Goal: Information Seeking & Learning: Learn about a topic

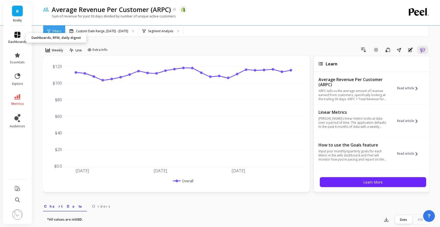
click at [19, 40] on span "dashboards" at bounding box center [17, 42] width 19 height 4
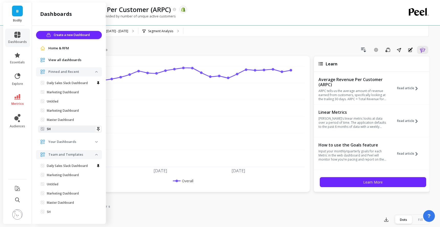
scroll to position [1, 0]
click at [69, 143] on p "Your Dashboards" at bounding box center [71, 141] width 47 height 5
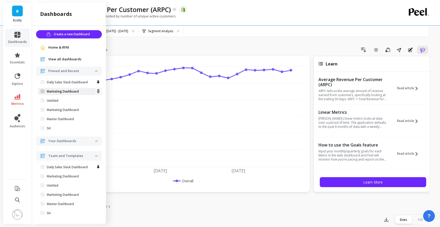
click at [66, 93] on p "Marketing Dashboard" at bounding box center [63, 92] width 32 height 4
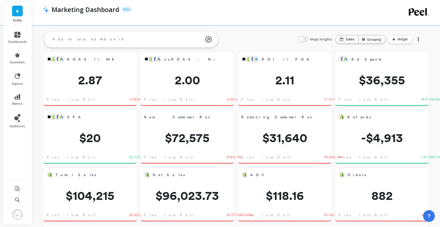
scroll to position [3, 0]
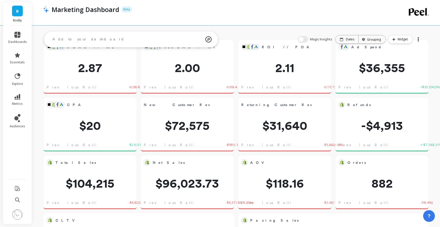
scroll to position [0, 0]
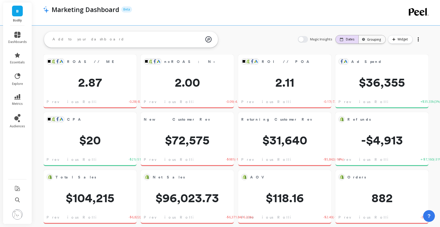
click at [350, 36] on div "Dates" at bounding box center [347, 39] width 23 height 8
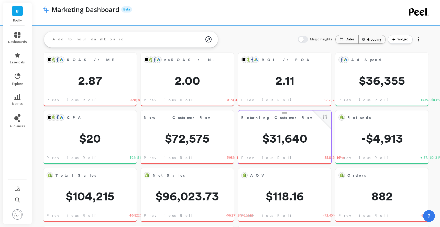
click at [264, 148] on div "Returning Customer Revenue Edit Widget & Insights $31,640 Previous Rolling 7-da…" at bounding box center [284, 138] width 93 height 54
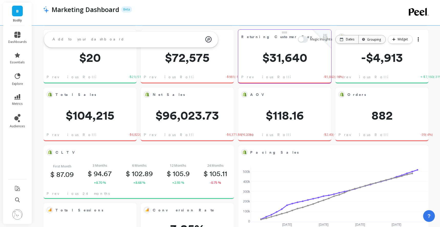
scroll to position [0, 0]
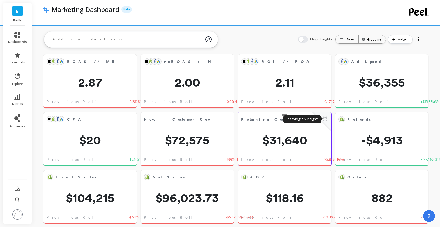
click at [324, 122] on button at bounding box center [325, 119] width 6 height 7
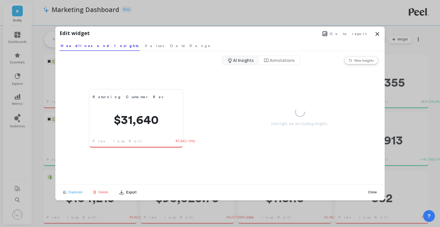
click at [355, 37] on div "Edit widget Go to report" at bounding box center [220, 34] width 321 height 10
click at [351, 30] on div "Go to report" at bounding box center [235, 33] width 291 height 8
click at [353, 35] on span "Go to report" at bounding box center [348, 33] width 37 height 5
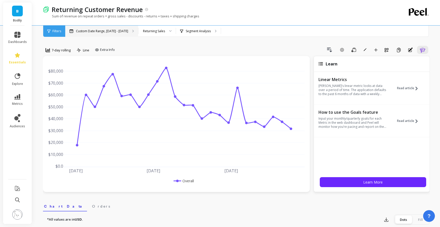
click at [113, 30] on p "Custom Date Range, Mar 1 - Aug 17" at bounding box center [102, 31] width 52 height 4
click at [105, 29] on p "Custom Date Range, Mar 1 - Aug 17" at bounding box center [102, 31] width 52 height 4
click at [49, 56] on div "7-day rolling" at bounding box center [58, 51] width 30 height 10
click at [50, 50] on icon at bounding box center [48, 50] width 5 height 5
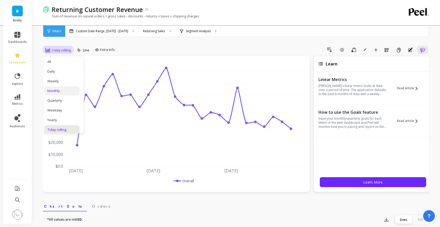
click at [62, 90] on div "Monthly" at bounding box center [61, 91] width 29 height 5
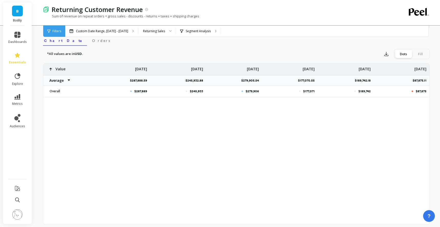
scroll to position [171, 0]
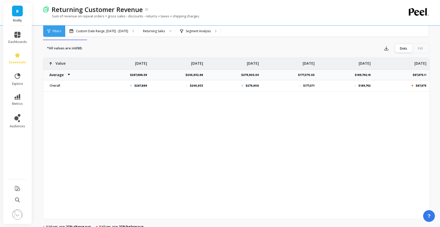
click at [21, 31] on li "dashboards" at bounding box center [17, 38] width 25 height 18
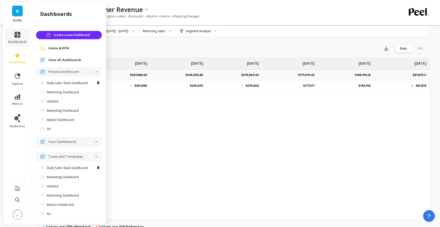
scroll to position [1, 0]
click at [60, 81] on p "Daily Sales Slack Dashboard" at bounding box center [67, 82] width 41 height 4
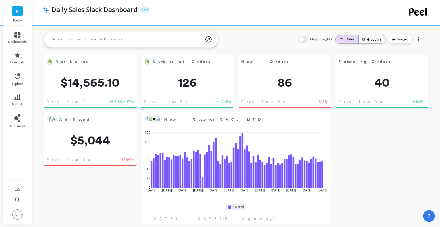
click at [353, 40] on p "Dates" at bounding box center [350, 39] width 8 height 4
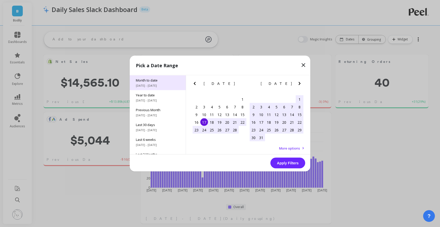
click at [146, 84] on span "[DATE] - [DATE]" at bounding box center [158, 86] width 44 height 4
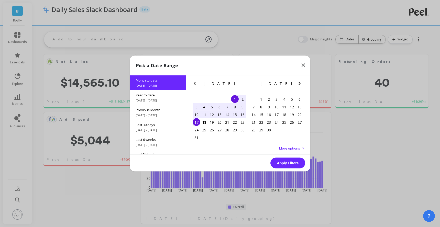
click at [283, 160] on button "Apply Filters" at bounding box center [287, 163] width 35 height 11
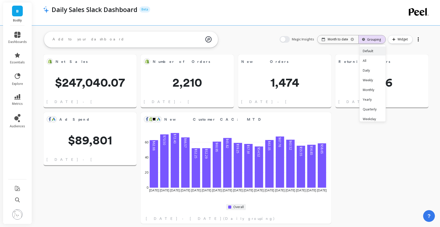
click at [374, 40] on div "Grouping" at bounding box center [372, 39] width 18 height 5
click at [373, 89] on div "Monthly" at bounding box center [373, 89] width 26 height 9
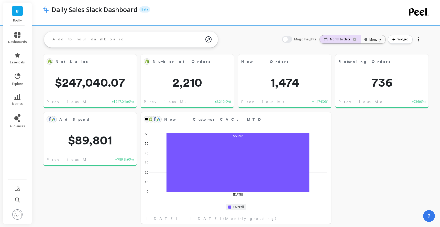
click at [343, 37] on p "Month to date" at bounding box center [340, 39] width 20 height 4
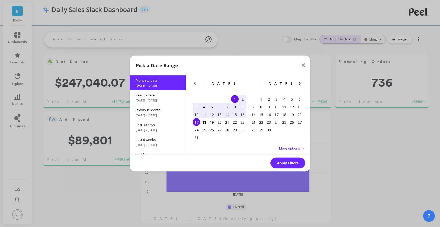
click at [343, 37] on div "Pick a Date Range Month to date 8/1/2025 - 8/17/2025 Year to date 1/1/2025 - 8/…" at bounding box center [220, 113] width 440 height 227
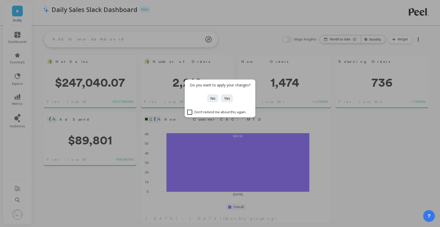
click at [345, 106] on div "Do you want to apply your changes? No Yes Don’t remind me about this again." at bounding box center [220, 113] width 440 height 227
click at [210, 98] on button "No" at bounding box center [212, 98] width 11 height 8
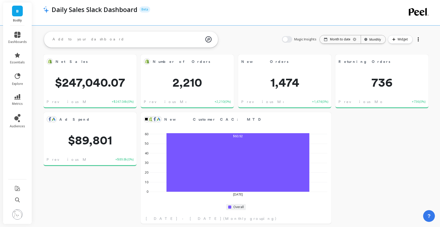
click at [332, 46] on div "Magic Insights Date: Month to date Time grouping: Monthly Widget" at bounding box center [352, 39] width 151 height 16
click at [332, 40] on p "Month to date" at bounding box center [340, 39] width 20 height 4
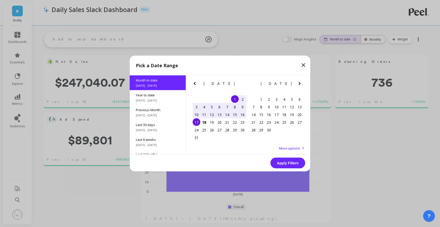
click at [332, 40] on div "Pick a Date Range Month to date 8/1/2025 - 8/17/2025 Year to date 1/1/2025 - 8/…" at bounding box center [220, 113] width 440 height 227
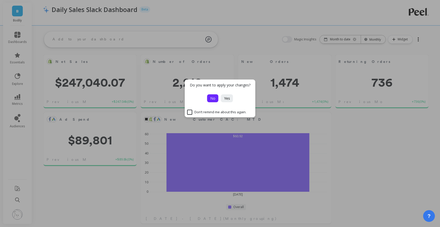
click at [215, 102] on button "No" at bounding box center [212, 98] width 11 height 8
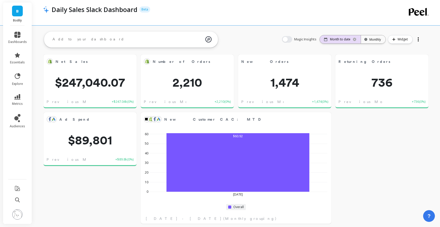
click at [341, 39] on p "Month to date" at bounding box center [340, 39] width 20 height 4
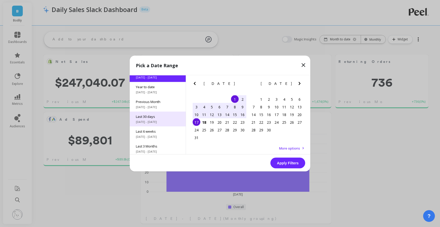
scroll to position [10, 0]
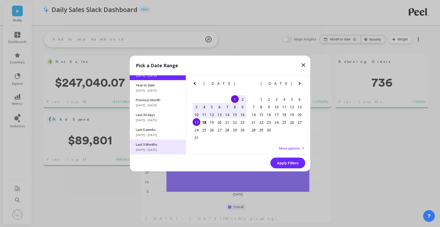
click at [158, 144] on span "Last 3 Months" at bounding box center [158, 144] width 44 height 5
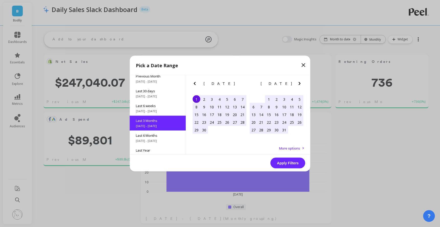
scroll to position [42, 0]
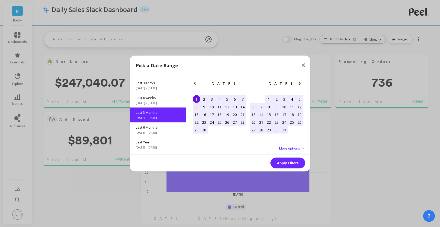
click at [294, 163] on button "Apply Filters" at bounding box center [287, 163] width 35 height 11
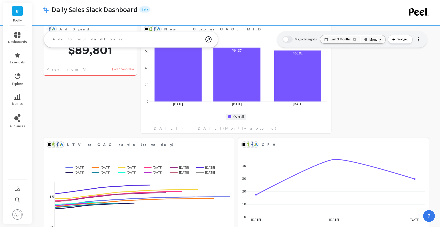
scroll to position [0, 0]
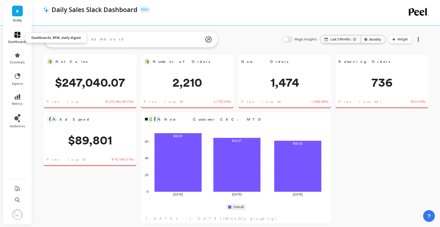
click at [23, 34] on link "dashboards" at bounding box center [17, 38] width 19 height 12
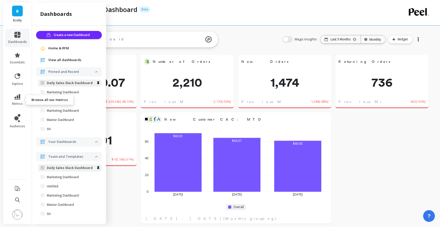
click at [9, 94] on li "metrics" at bounding box center [17, 100] width 25 height 18
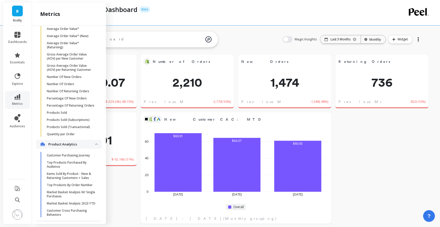
scroll to position [896, 0]
click at [89, 106] on p "Percentage Of Returning Orders" at bounding box center [71, 106] width 48 height 4
click at [82, 93] on p "Number Of Returning Orders" at bounding box center [68, 92] width 42 height 4
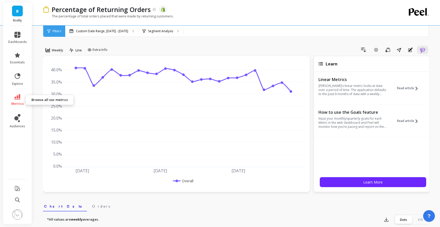
click at [21, 95] on link "metrics" at bounding box center [17, 100] width 19 height 12
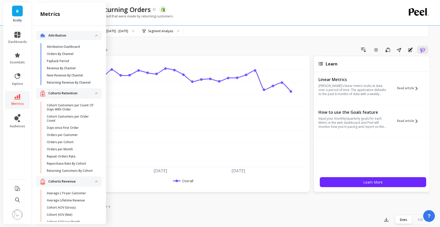
scroll to position [896, 0]
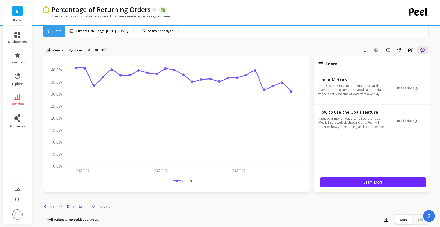
click at [213, 19] on div "The percentage of total orders placed that were made by returning customers." at bounding box center [215, 19] width 345 height 10
